Goal: Navigation & Orientation: Find specific page/section

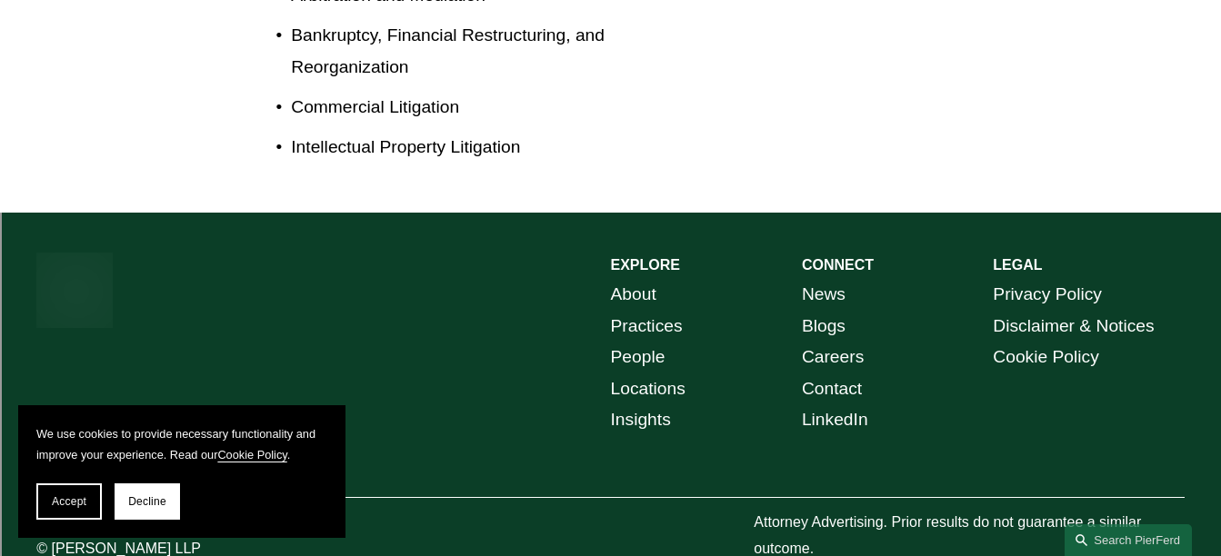
scroll to position [1152, 0]
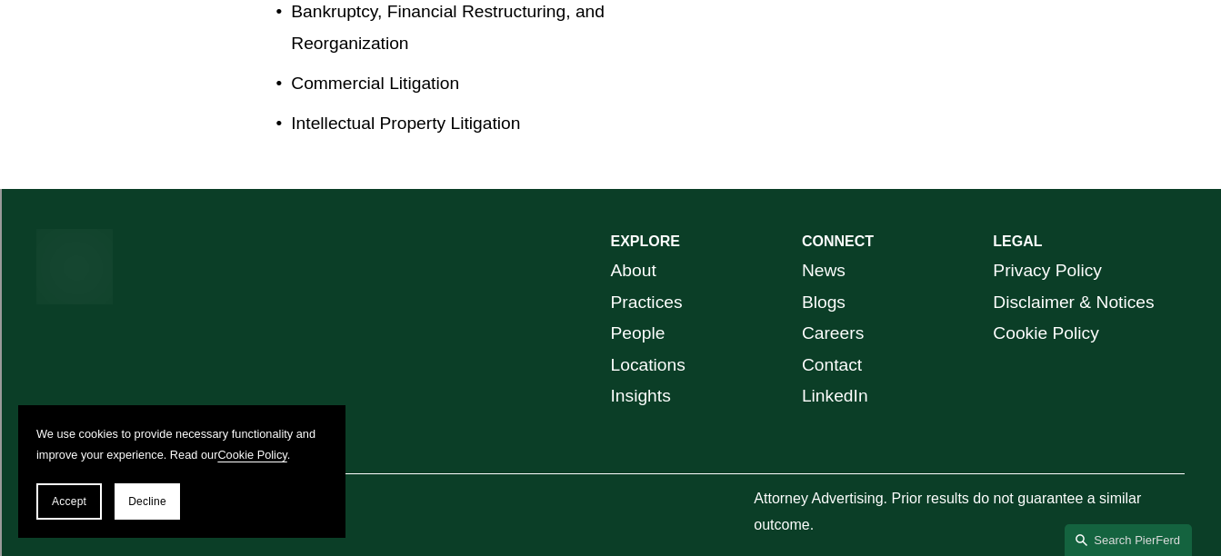
click at [161, 505] on span "Decline" at bounding box center [147, 501] width 38 height 13
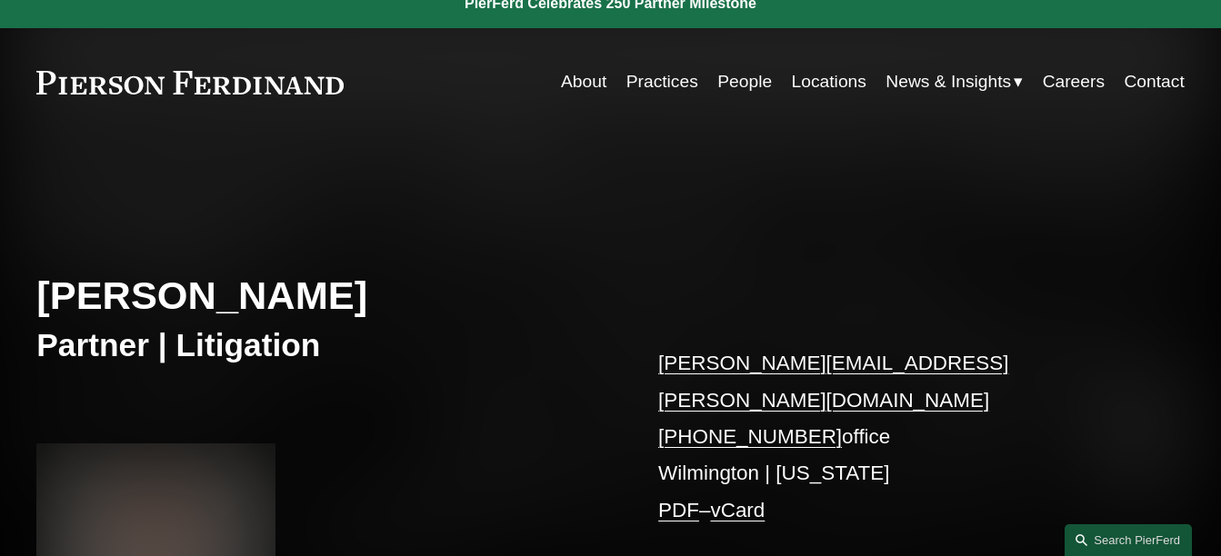
scroll to position [0, 0]
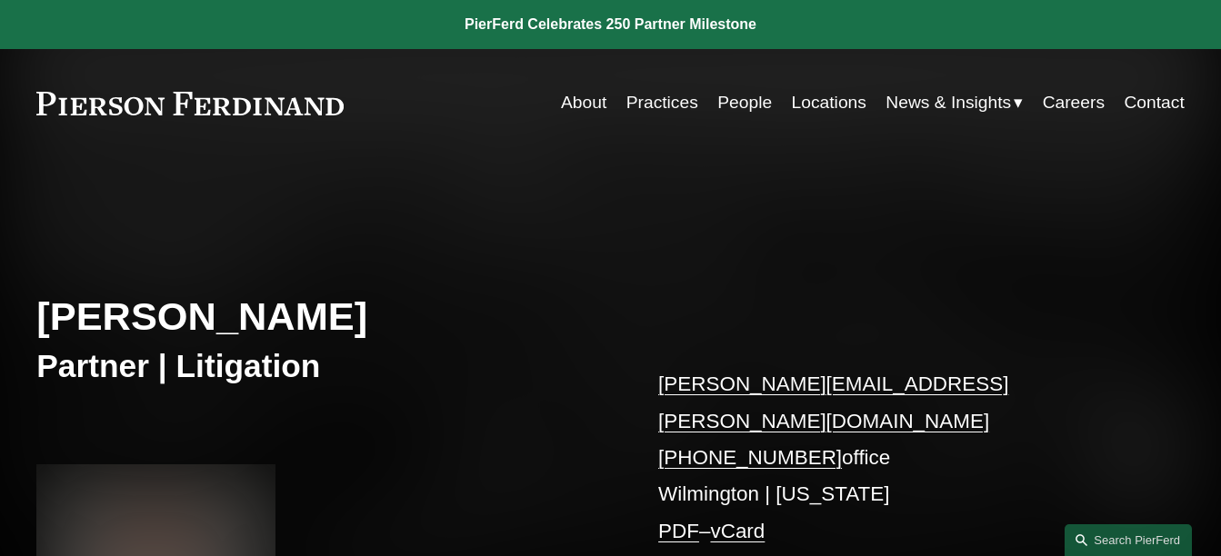
click at [836, 107] on link "Locations" at bounding box center [829, 102] width 75 height 35
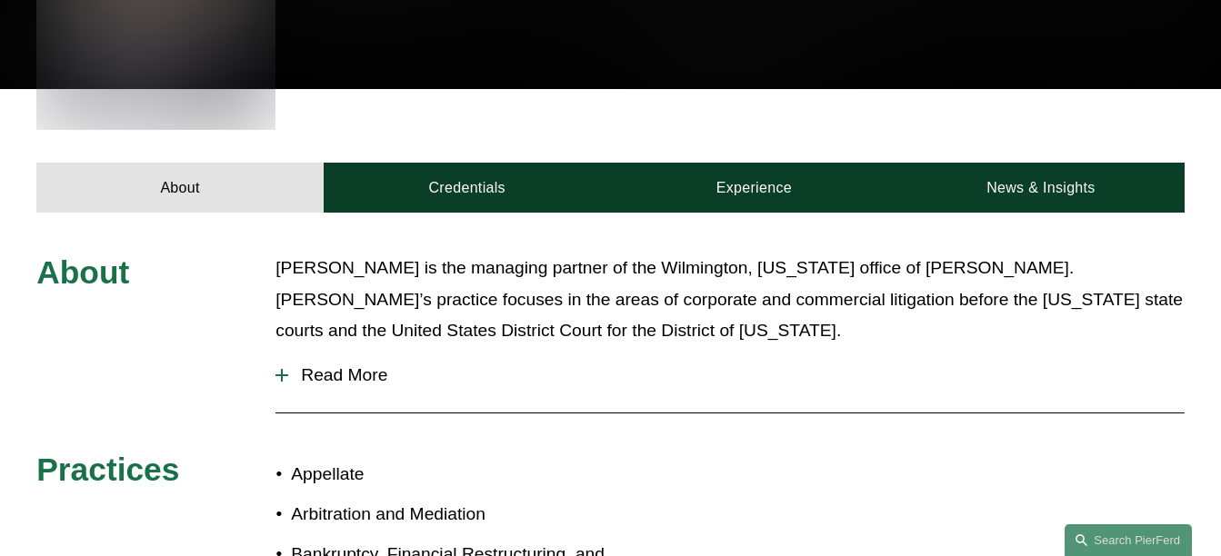
scroll to position [608, 0]
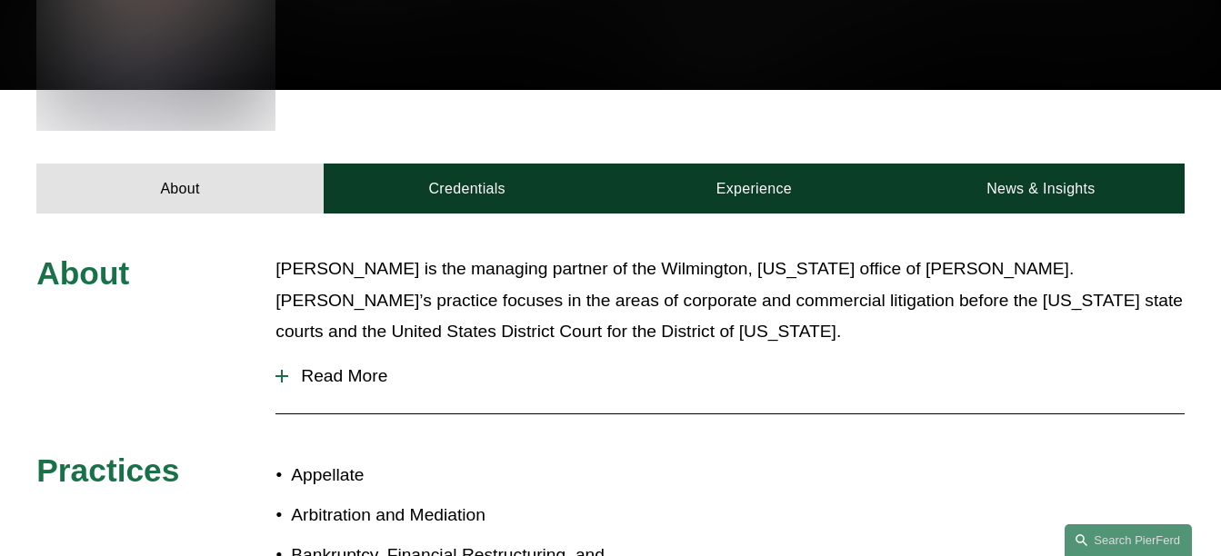
click at [331, 366] on span "Read More" at bounding box center [735, 376] width 895 height 20
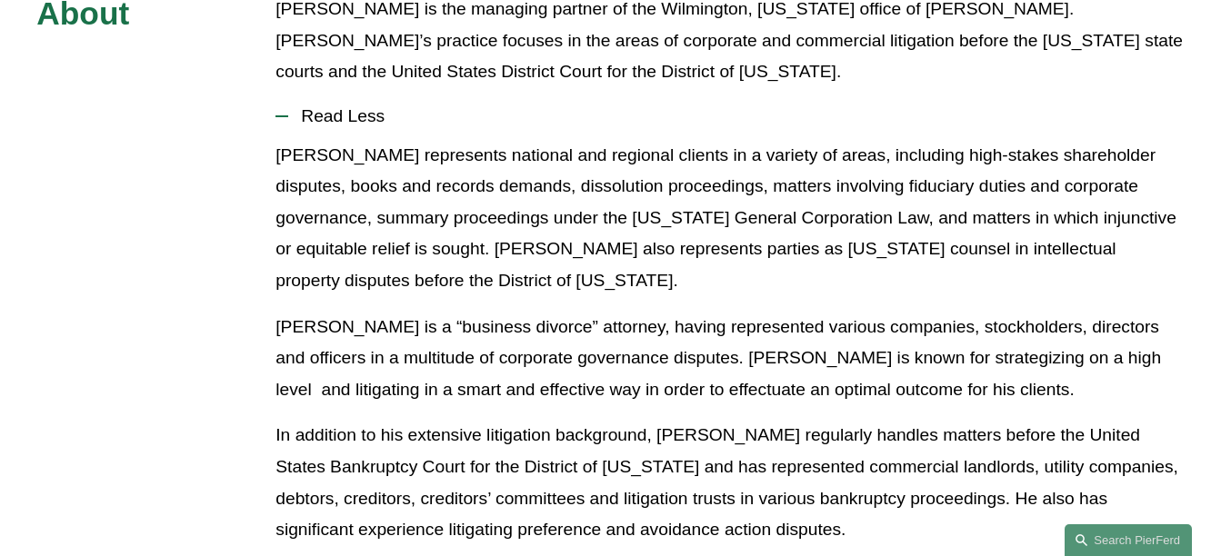
scroll to position [874, 0]
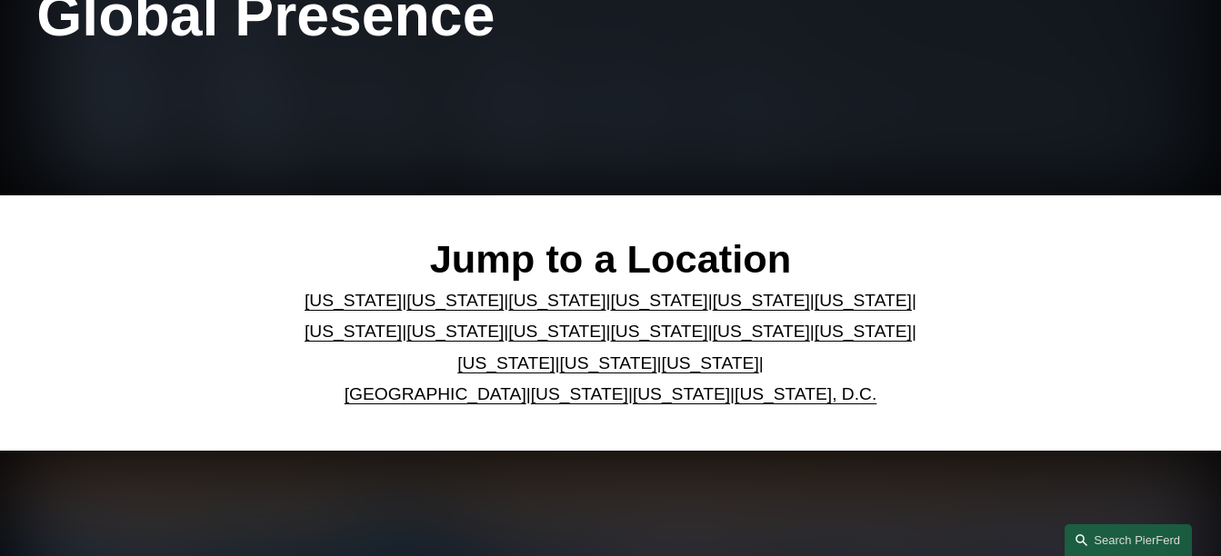
scroll to position [303, 0]
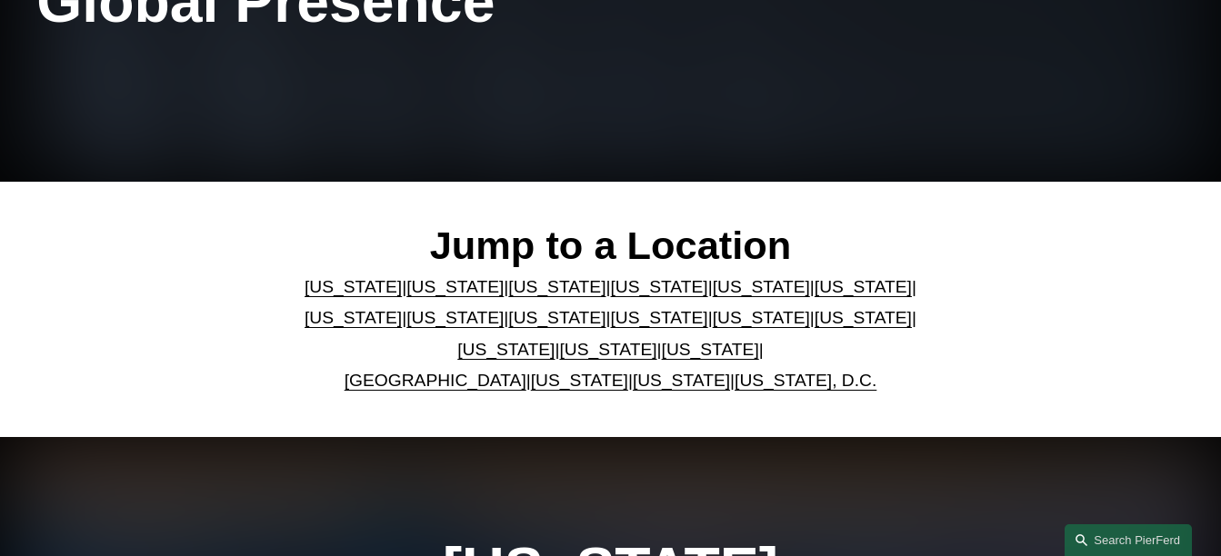
click at [432, 285] on link "[US_STATE]" at bounding box center [454, 286] width 97 height 19
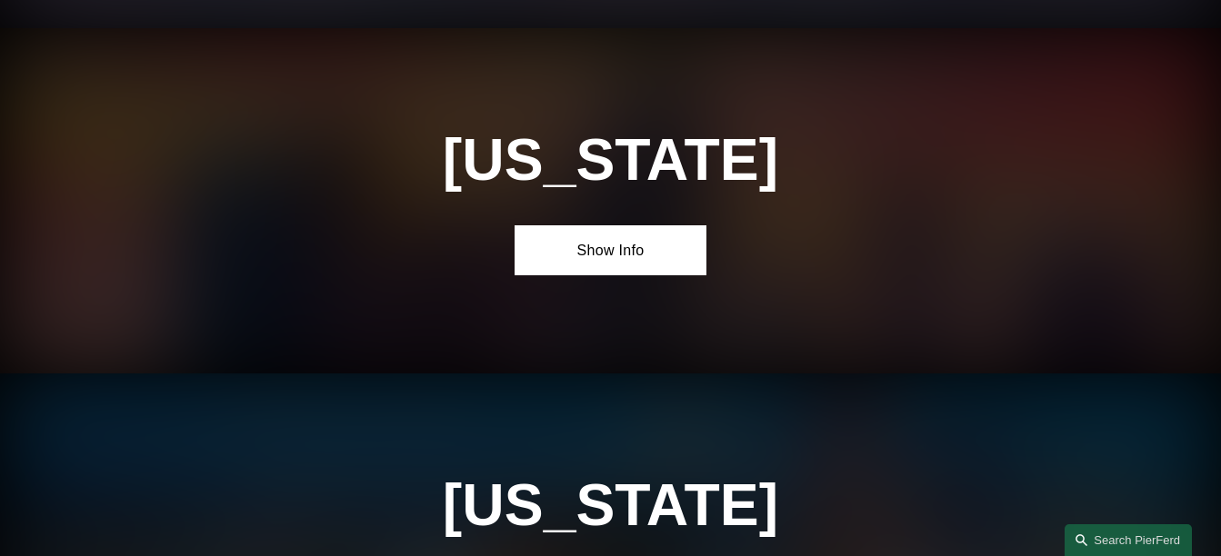
scroll to position [1094, 0]
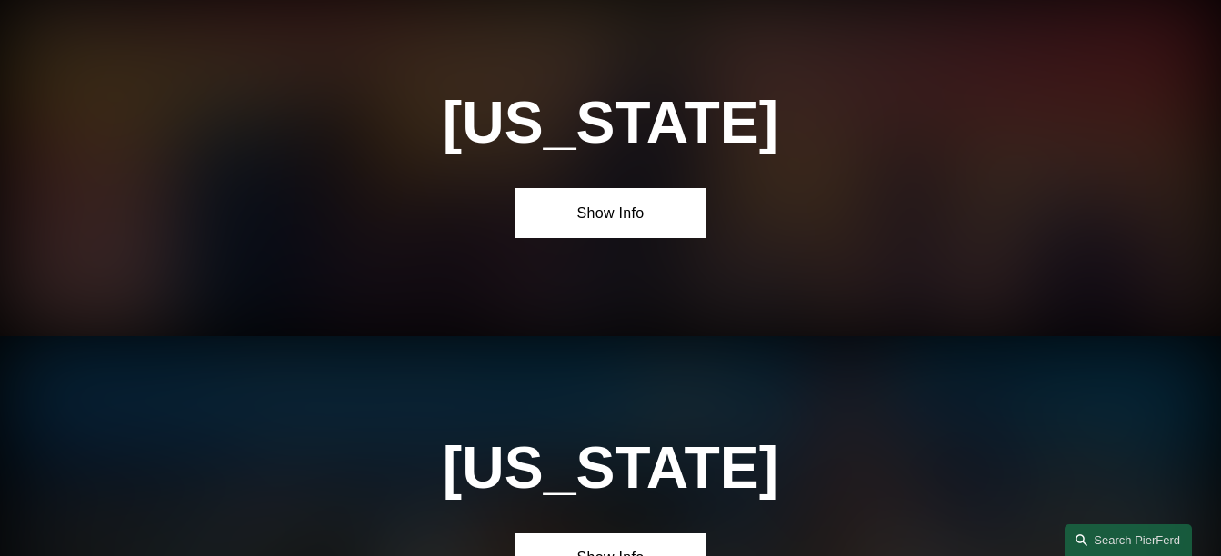
click at [652, 221] on link "Show Info" at bounding box center [609, 212] width 191 height 49
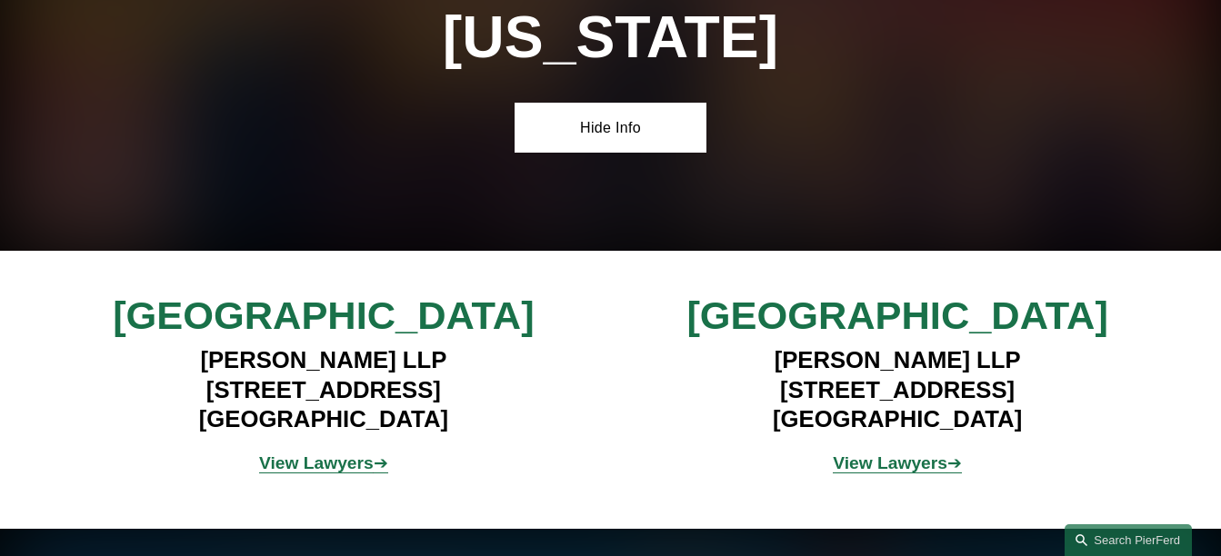
scroll to position [1194, 0]
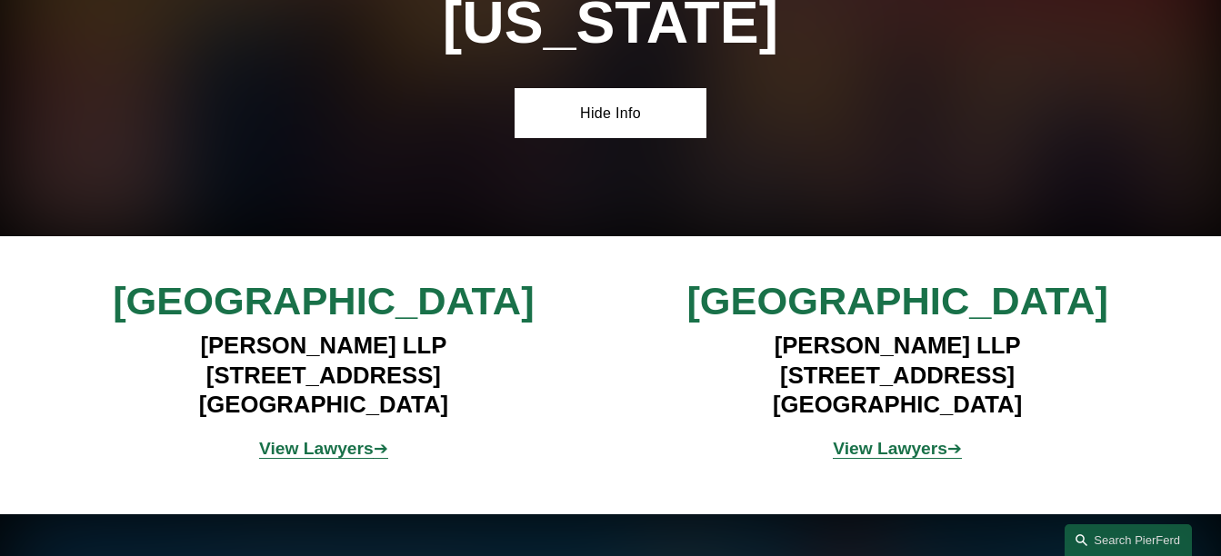
click at [356, 458] on strong "View Lawyers" at bounding box center [316, 448] width 115 height 19
click at [874, 457] on strong "View Lawyers" at bounding box center [890, 448] width 115 height 19
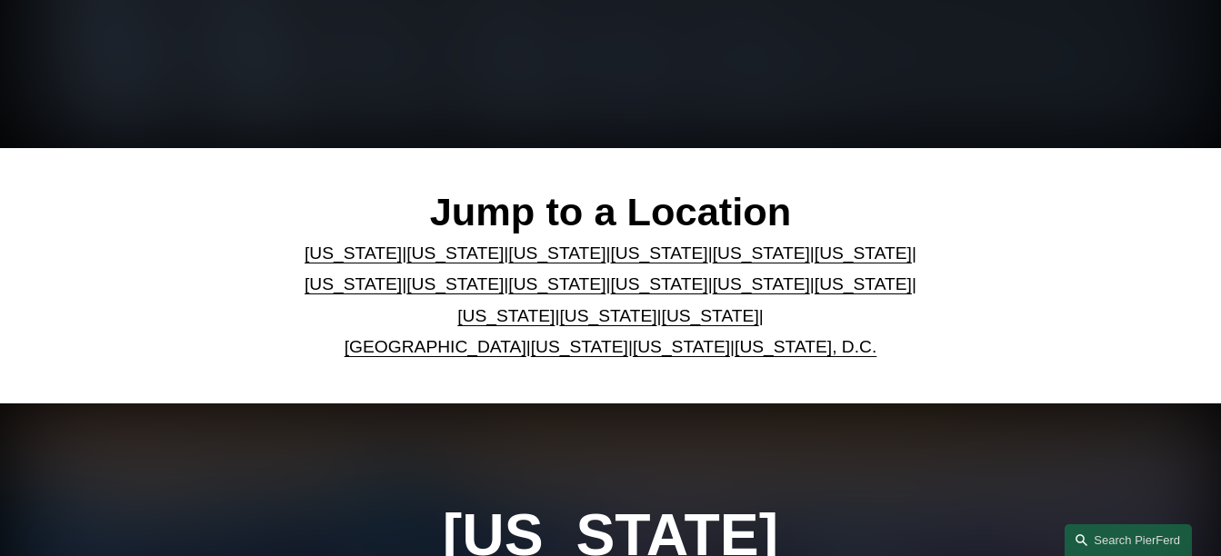
scroll to position [303, 0]
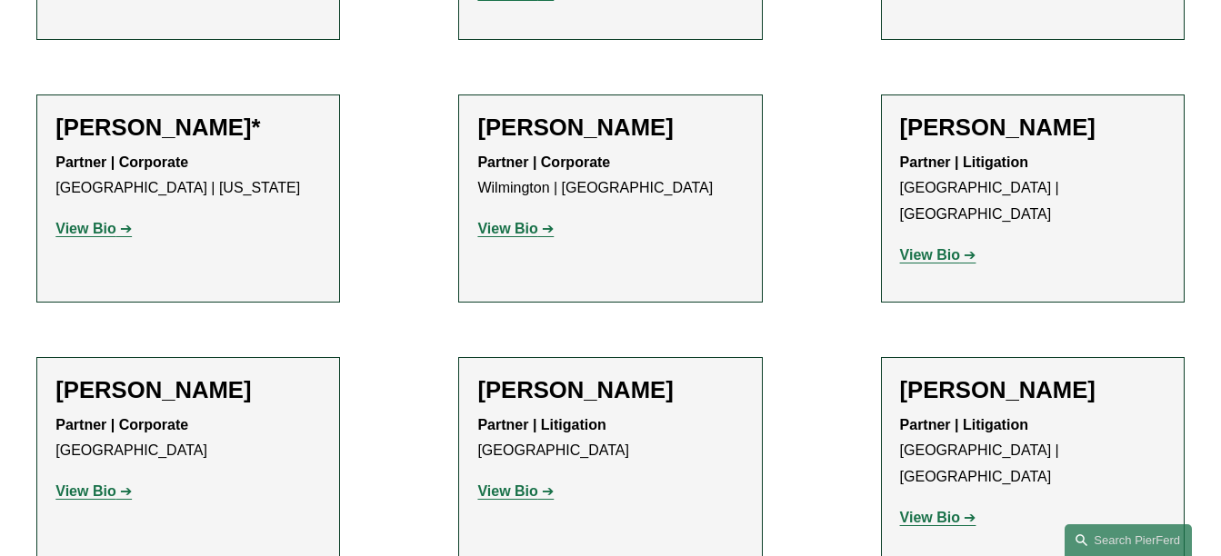
scroll to position [1224, 0]
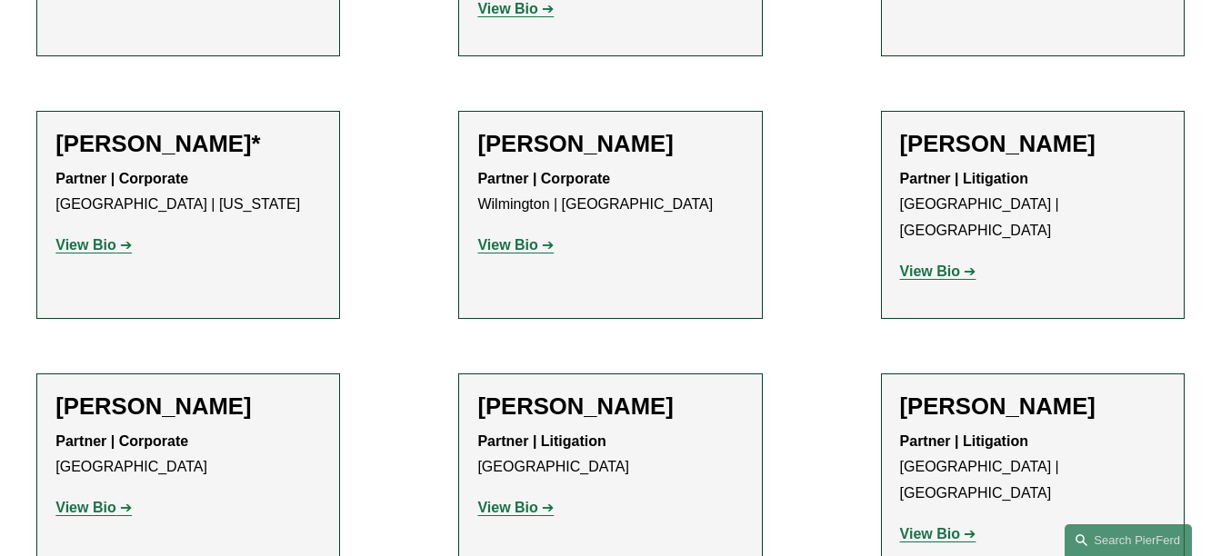
click at [115, 237] on strong "View Bio" at bounding box center [85, 244] width 60 height 15
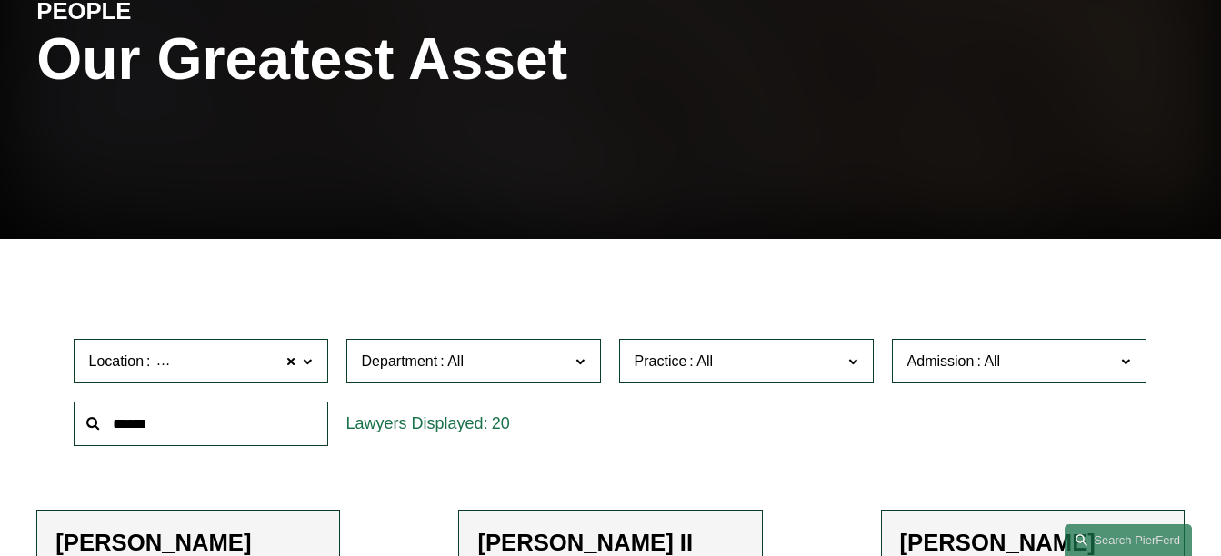
scroll to position [0, 0]
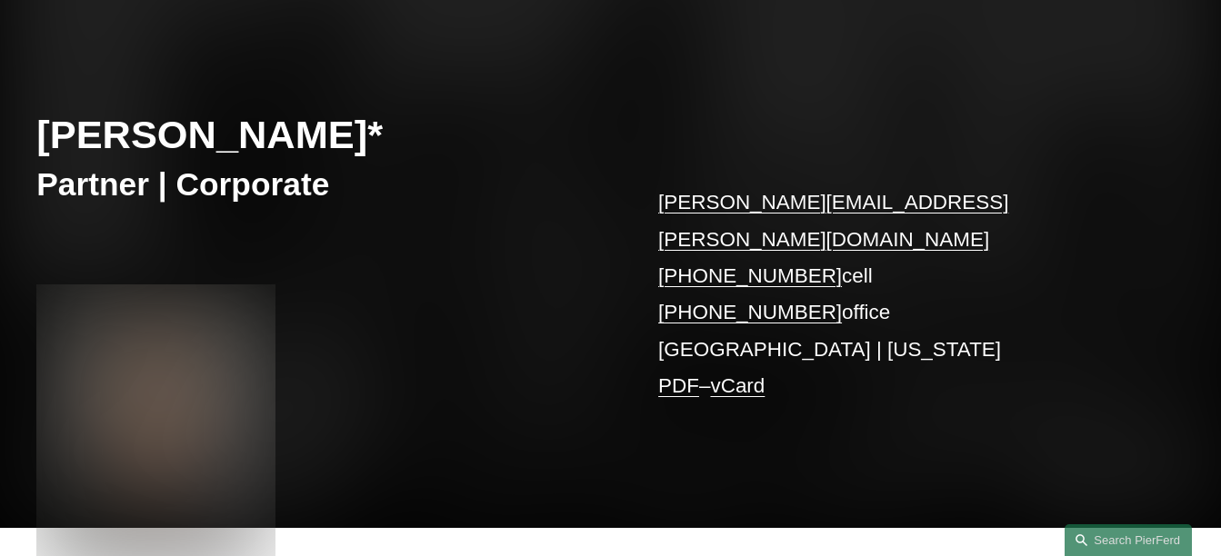
scroll to position [180, 0]
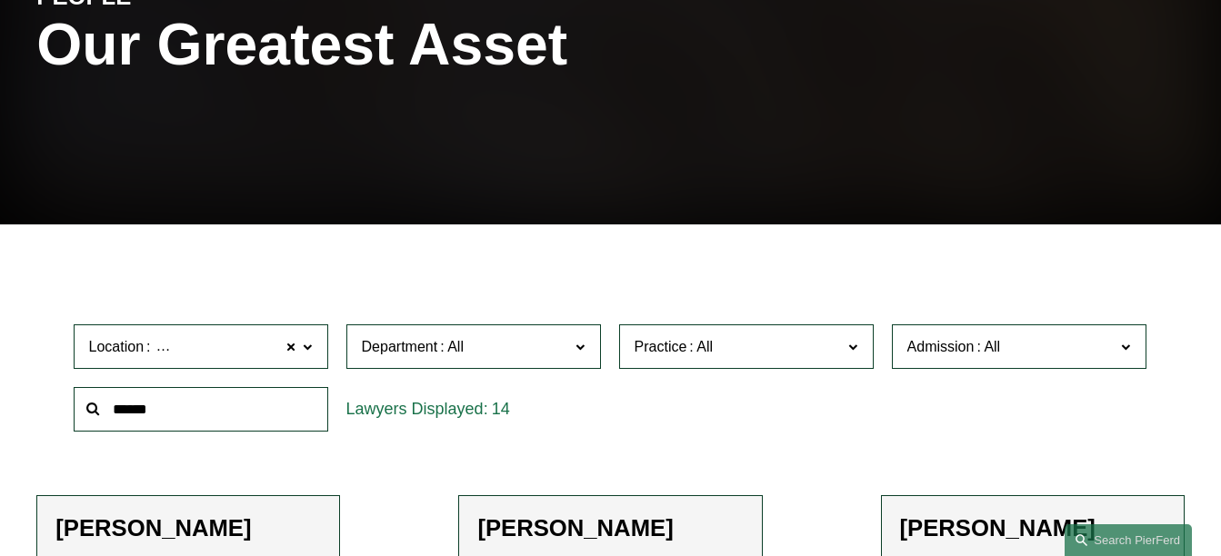
scroll to position [255, 0]
